Goal: Information Seeking & Learning: Check status

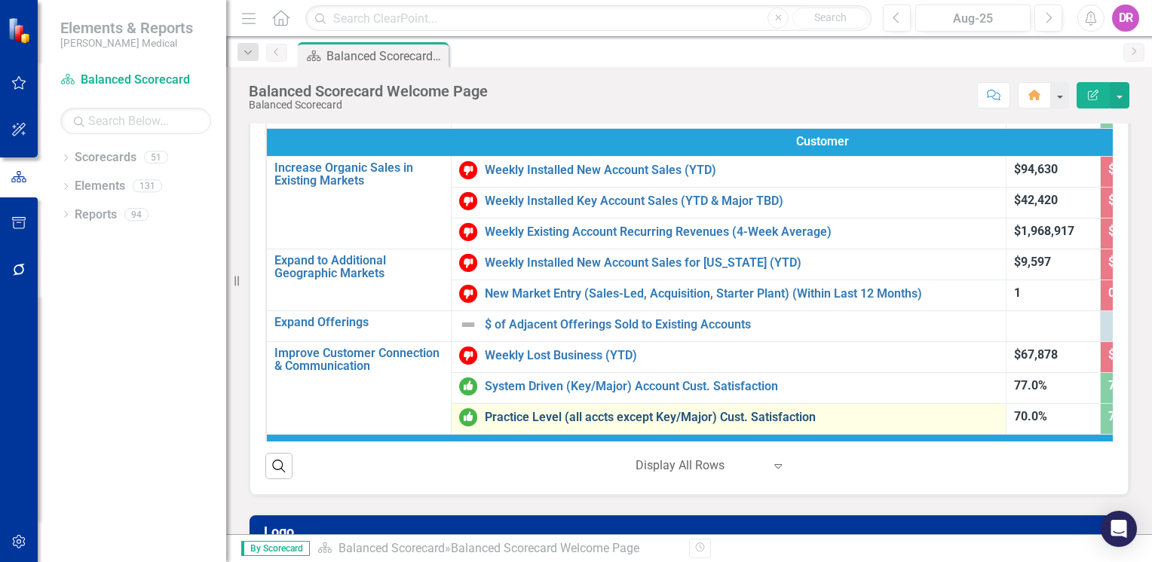
scroll to position [151, 0]
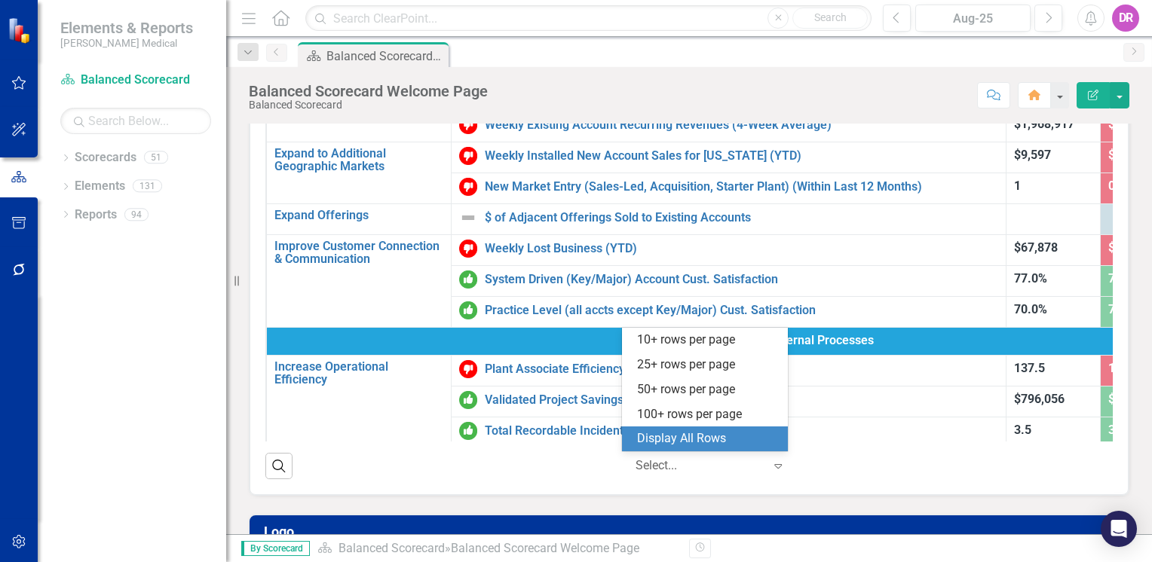
drag, startPoint x: 678, startPoint y: 463, endPoint x: 633, endPoint y: 422, distance: 60.3
click at [678, 463] on div at bounding box center [699, 466] width 128 height 20
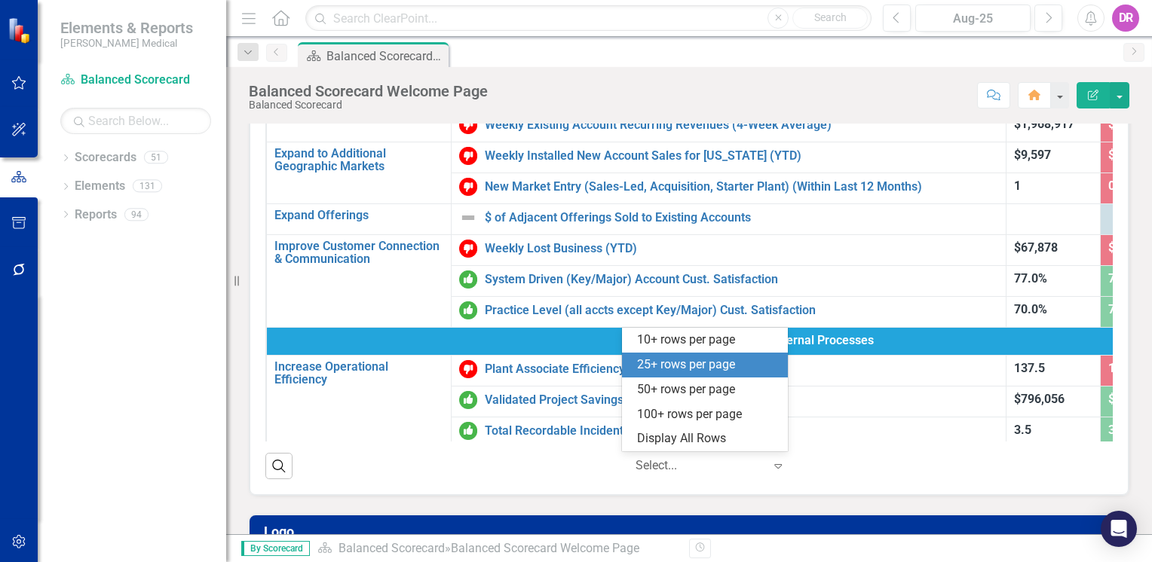
click at [644, 366] on div "25+ rows per page" at bounding box center [708, 364] width 142 height 17
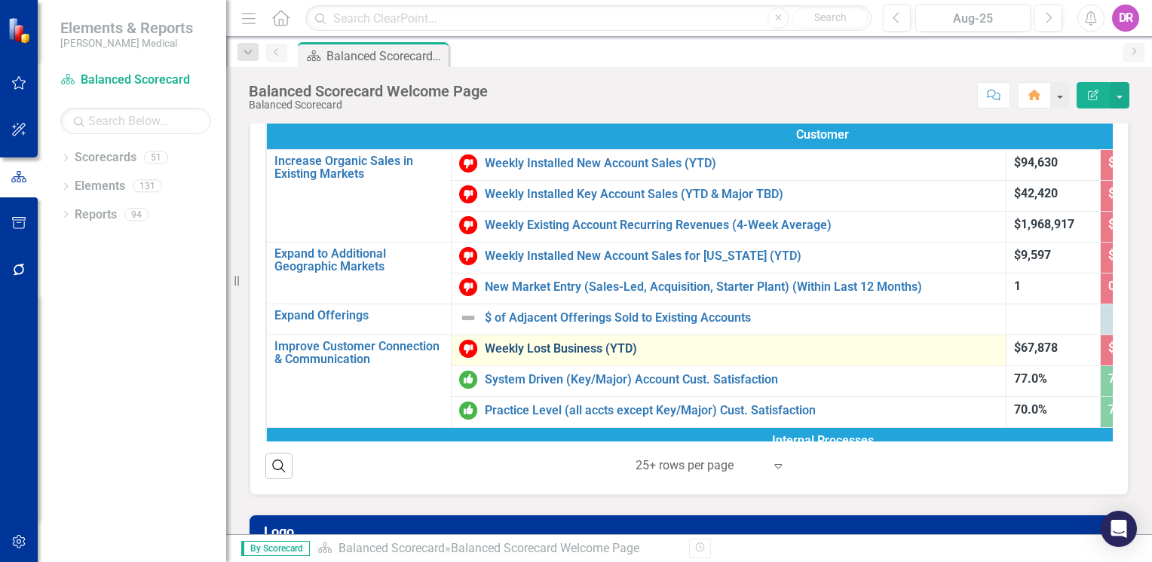
scroll to position [75, 0]
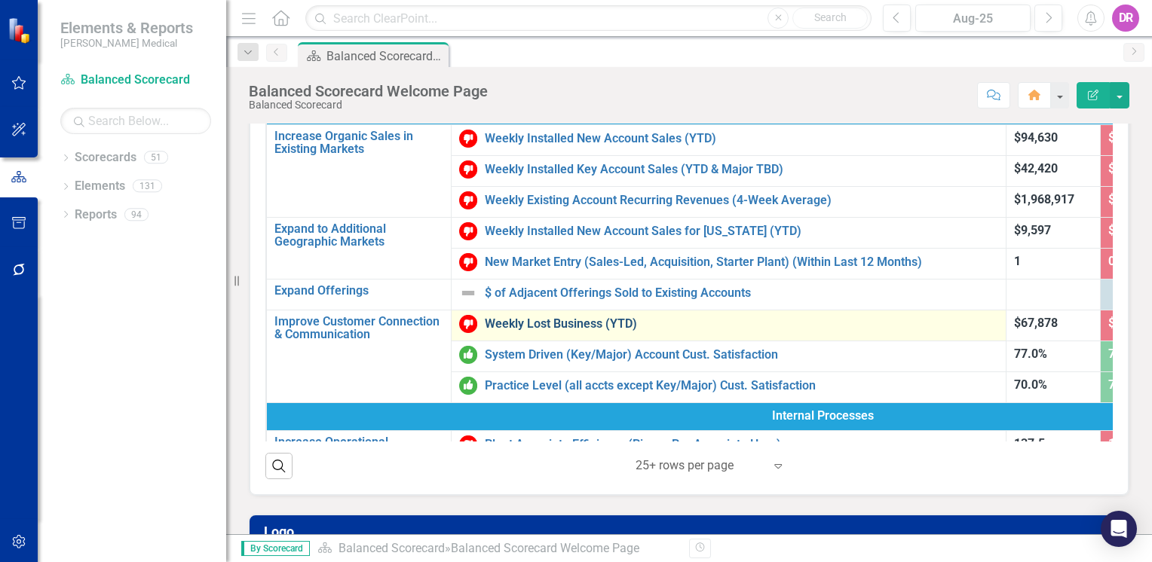
click at [543, 318] on link "Weekly Lost Business (YTD)" at bounding box center [741, 324] width 513 height 14
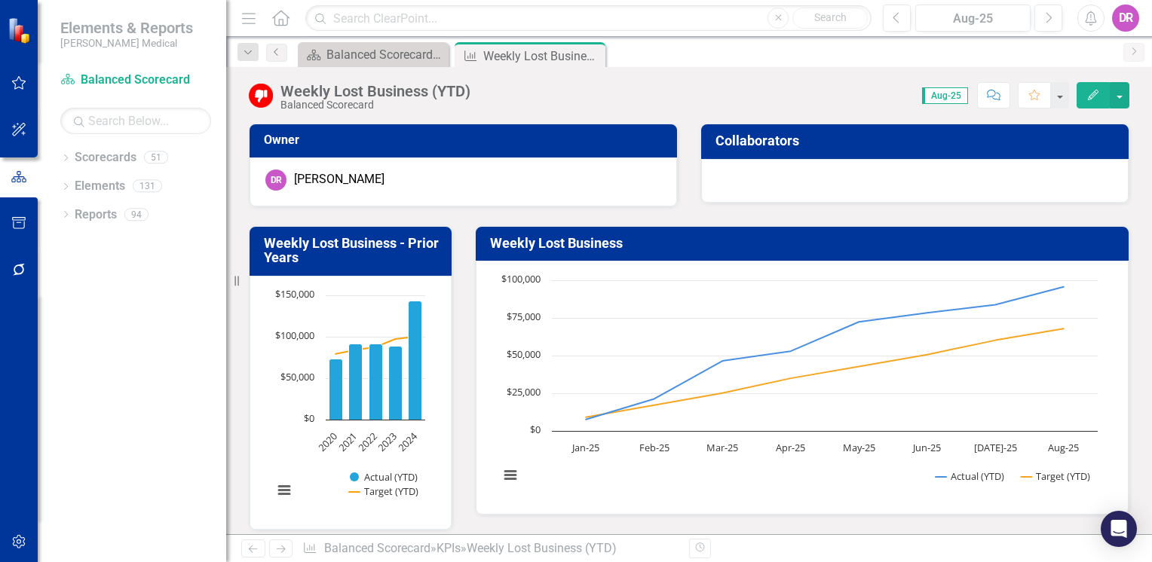
drag, startPoint x: 229, startPoint y: 290, endPoint x: 202, endPoint y: 293, distance: 27.3
click at [193, 289] on div "Elements & Reports [PERSON_NAME] Medical Scorecard Balanced Scorecard Search Dr…" at bounding box center [113, 281] width 226 height 562
drag, startPoint x: 233, startPoint y: 282, endPoint x: 210, endPoint y: 282, distance: 23.4
click at [210, 282] on div "Elements & Reports [PERSON_NAME] Medical Scorecard Balanced Scorecard Search Dr…" at bounding box center [113, 281] width 226 height 562
drag, startPoint x: 233, startPoint y: 280, endPoint x: 196, endPoint y: 279, distance: 37.0
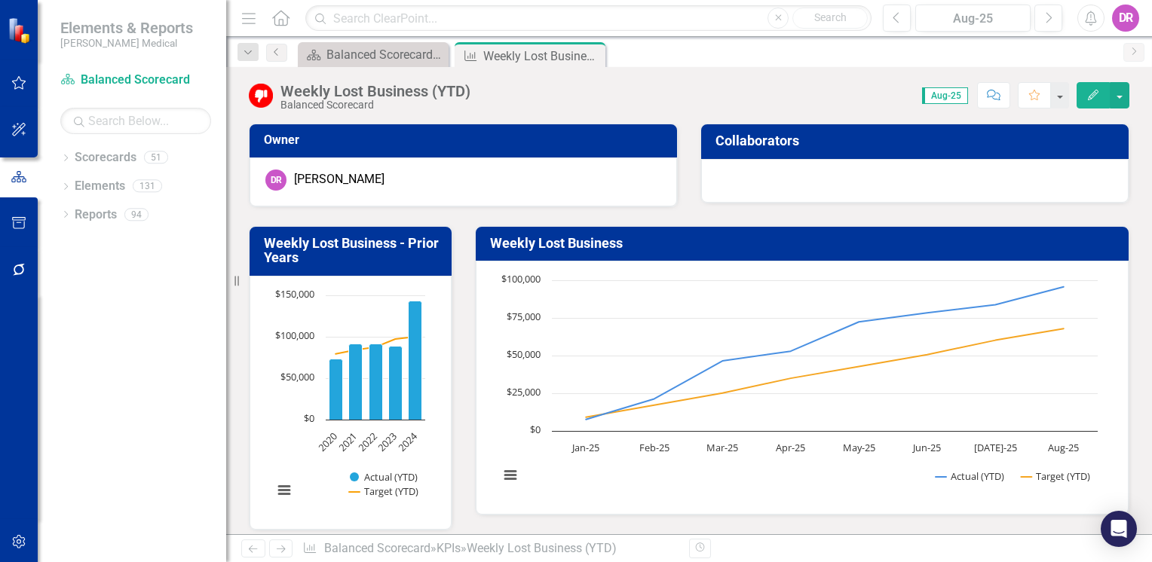
click at [196, 279] on div "Elements & Reports [PERSON_NAME] Medical Scorecard Balanced Scorecard Search Dr…" at bounding box center [113, 281] width 226 height 562
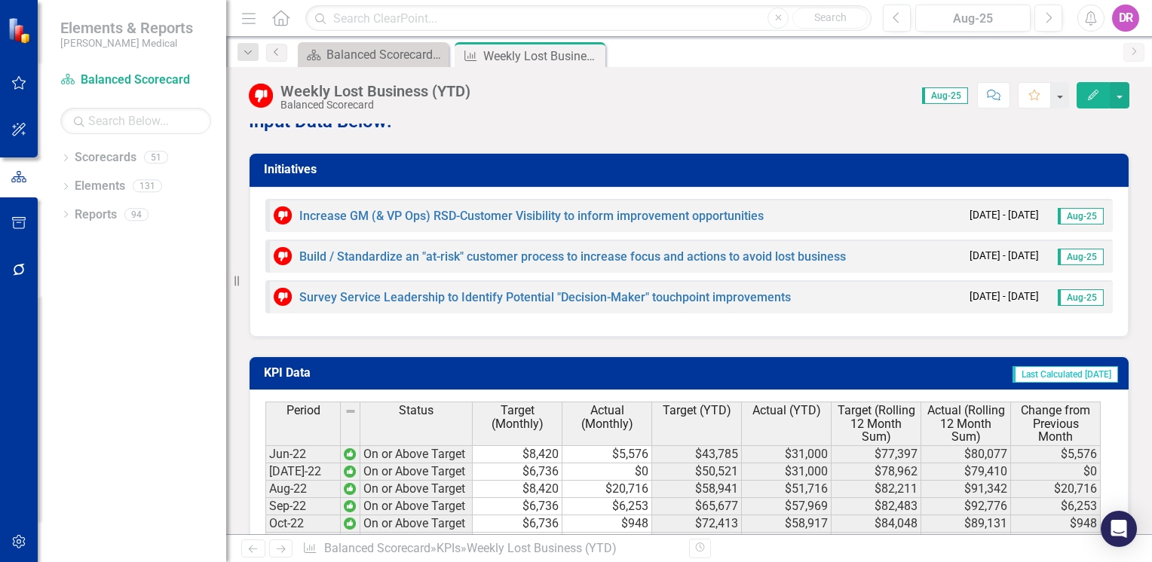
scroll to position [1733, 0]
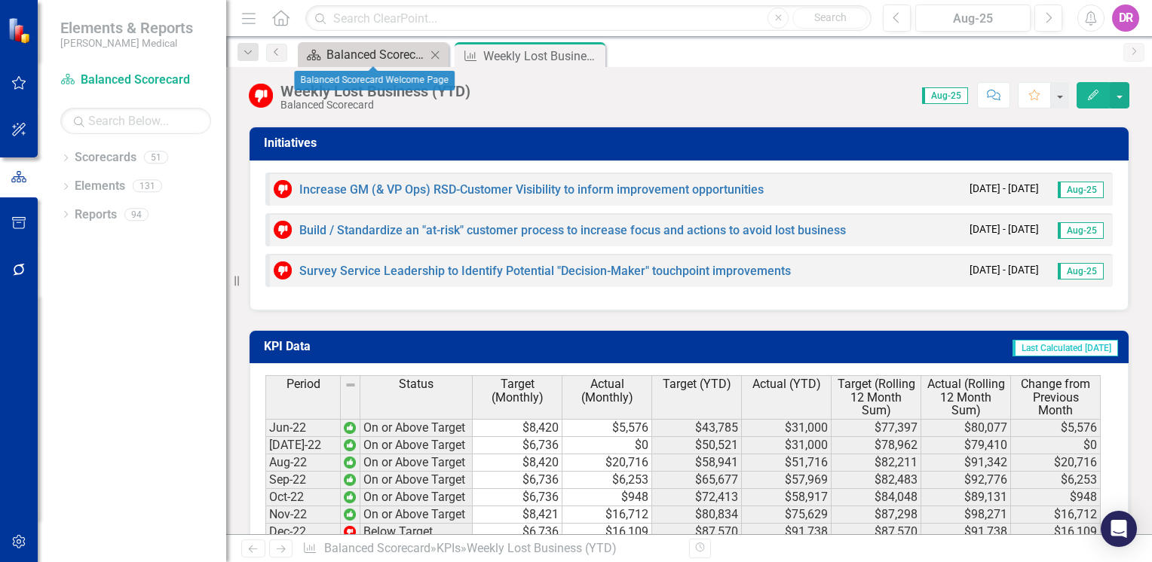
click at [390, 50] on div "Balanced Scorecard Welcome Page" at bounding box center [375, 54] width 99 height 19
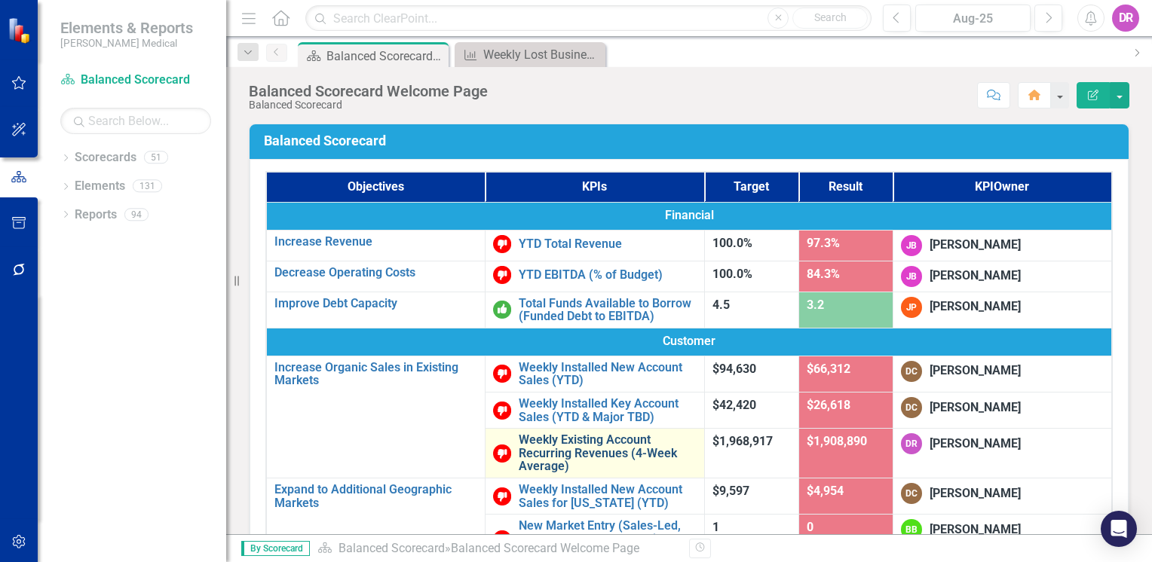
click at [519, 460] on link "Weekly Existing Account Recurring Revenues (4-Week Average)" at bounding box center [608, 453] width 178 height 40
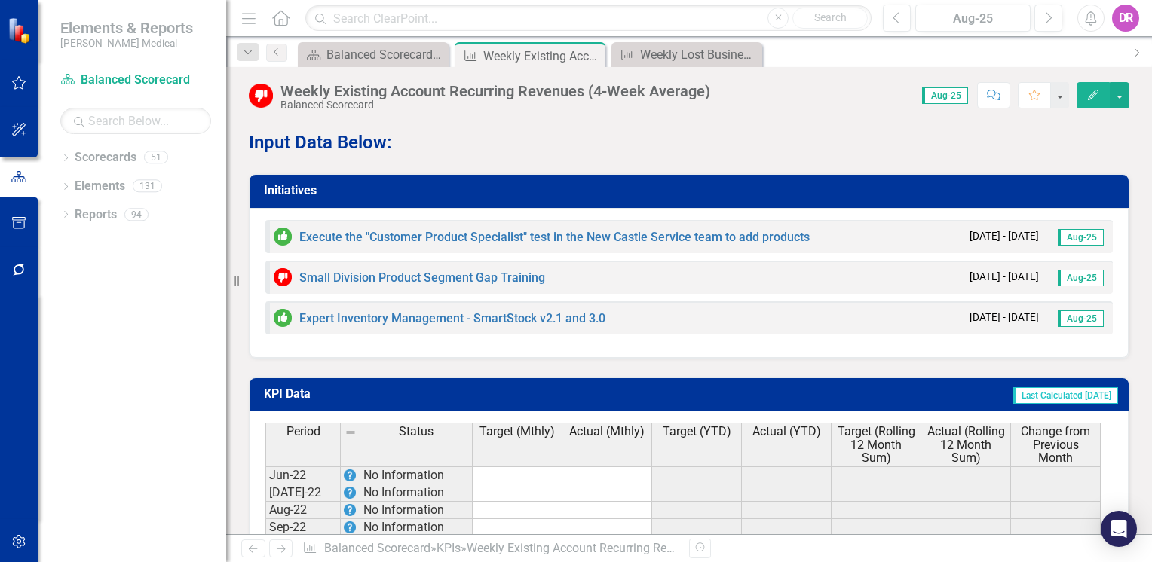
scroll to position [1758, 0]
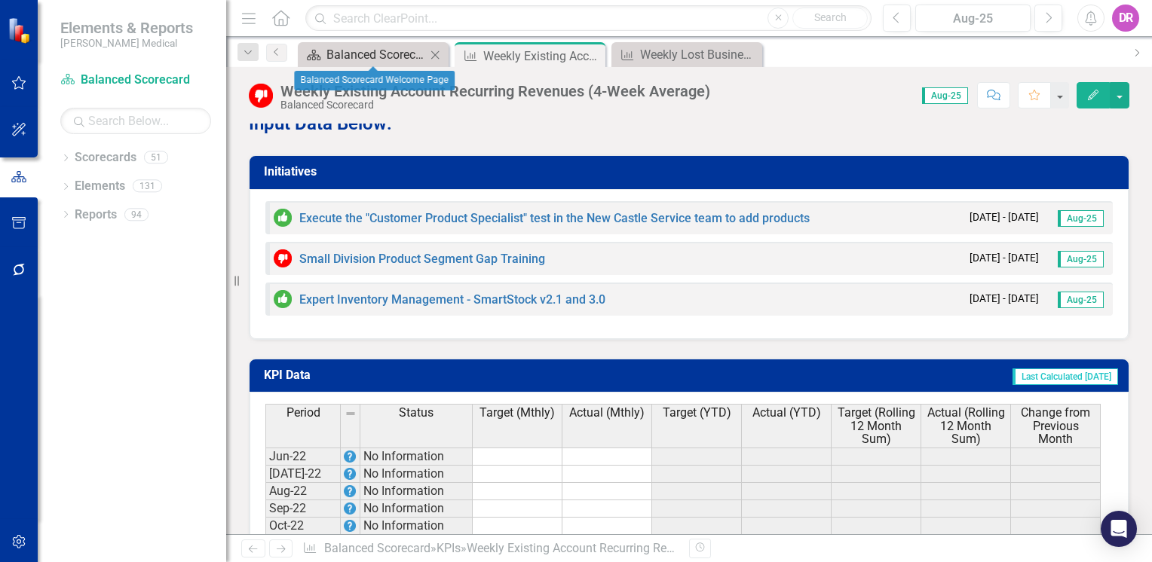
click at [387, 58] on div "Balanced Scorecard Welcome Page" at bounding box center [375, 54] width 99 height 19
